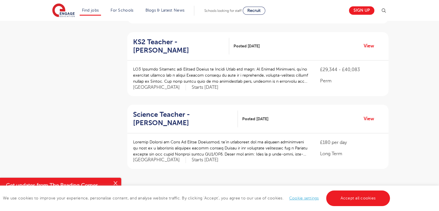
scroll to position [635, 0]
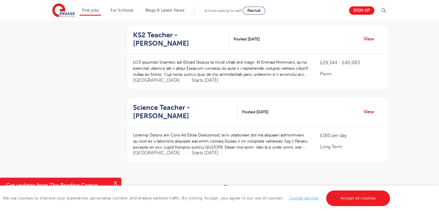
click at [237, 185] on ul "« ‹ 1 2 3 4 5 6 7 › »" at bounding box center [258, 190] width 110 height 10
click at [239, 187] on link "2" at bounding box center [238, 189] width 3 height 5
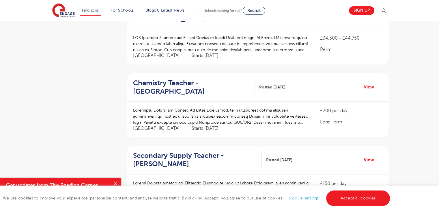
scroll to position [663, 0]
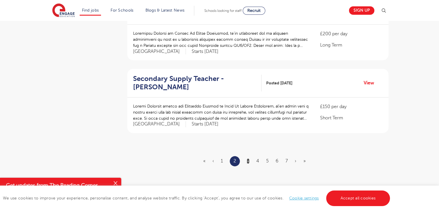
click at [248, 158] on link "3" at bounding box center [248, 160] width 3 height 5
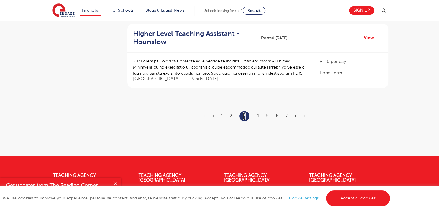
scroll to position [721, 0]
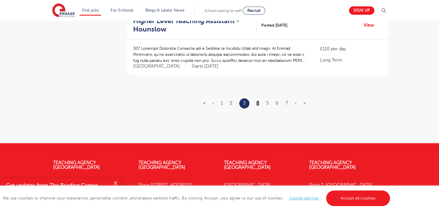
click at [256, 100] on link "4" at bounding box center [257, 102] width 3 height 5
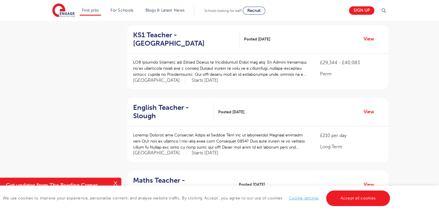
scroll to position [346, 0]
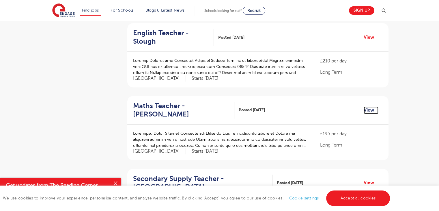
click at [366, 106] on link "View" at bounding box center [370, 109] width 15 height 7
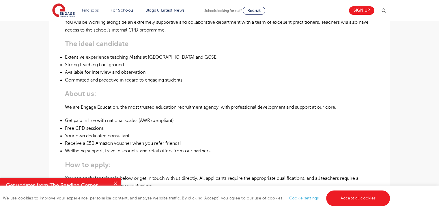
scroll to position [260, 0]
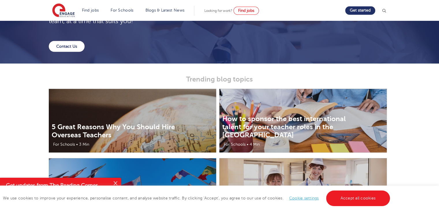
scroll to position [1096, 0]
